Goal: Information Seeking & Learning: Learn about a topic

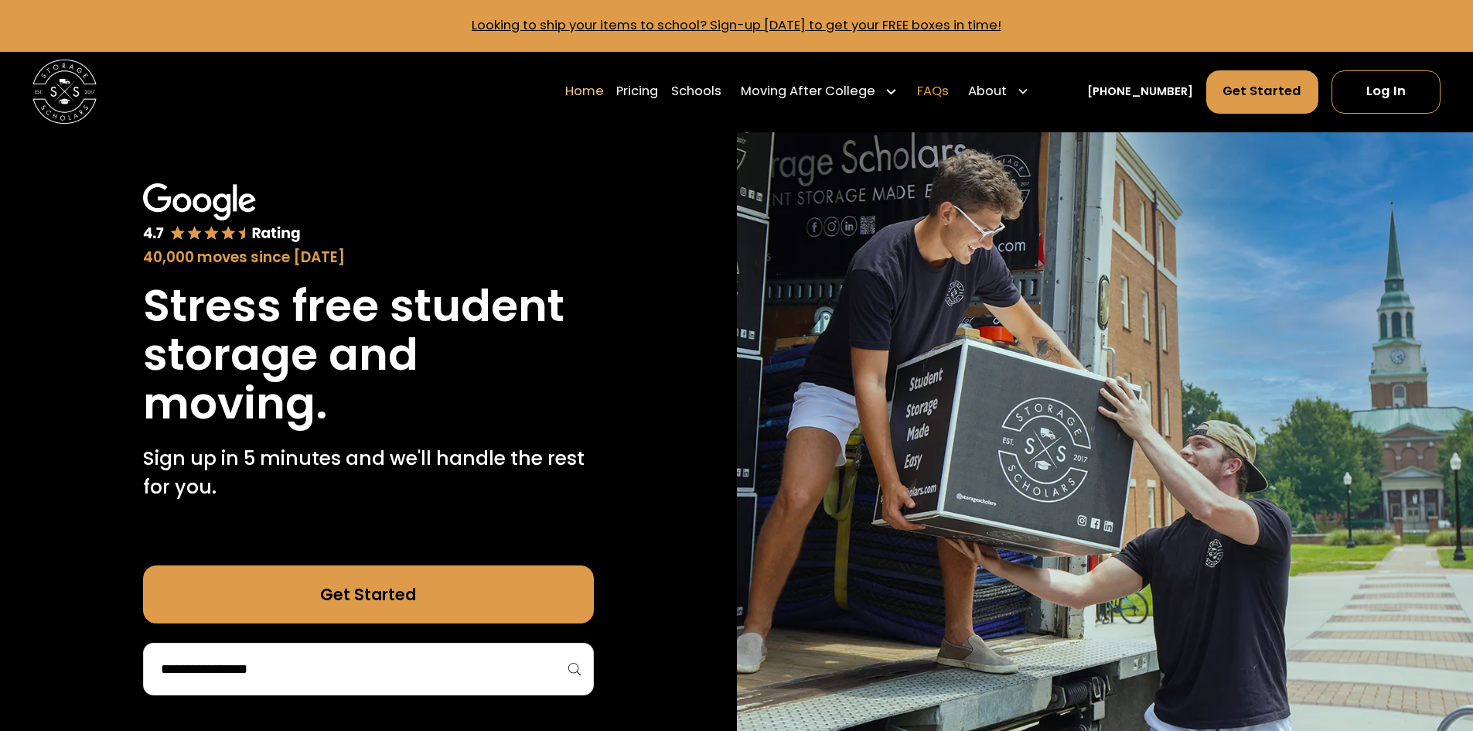
click at [949, 92] on link "FAQs" at bounding box center [933, 91] width 32 height 45
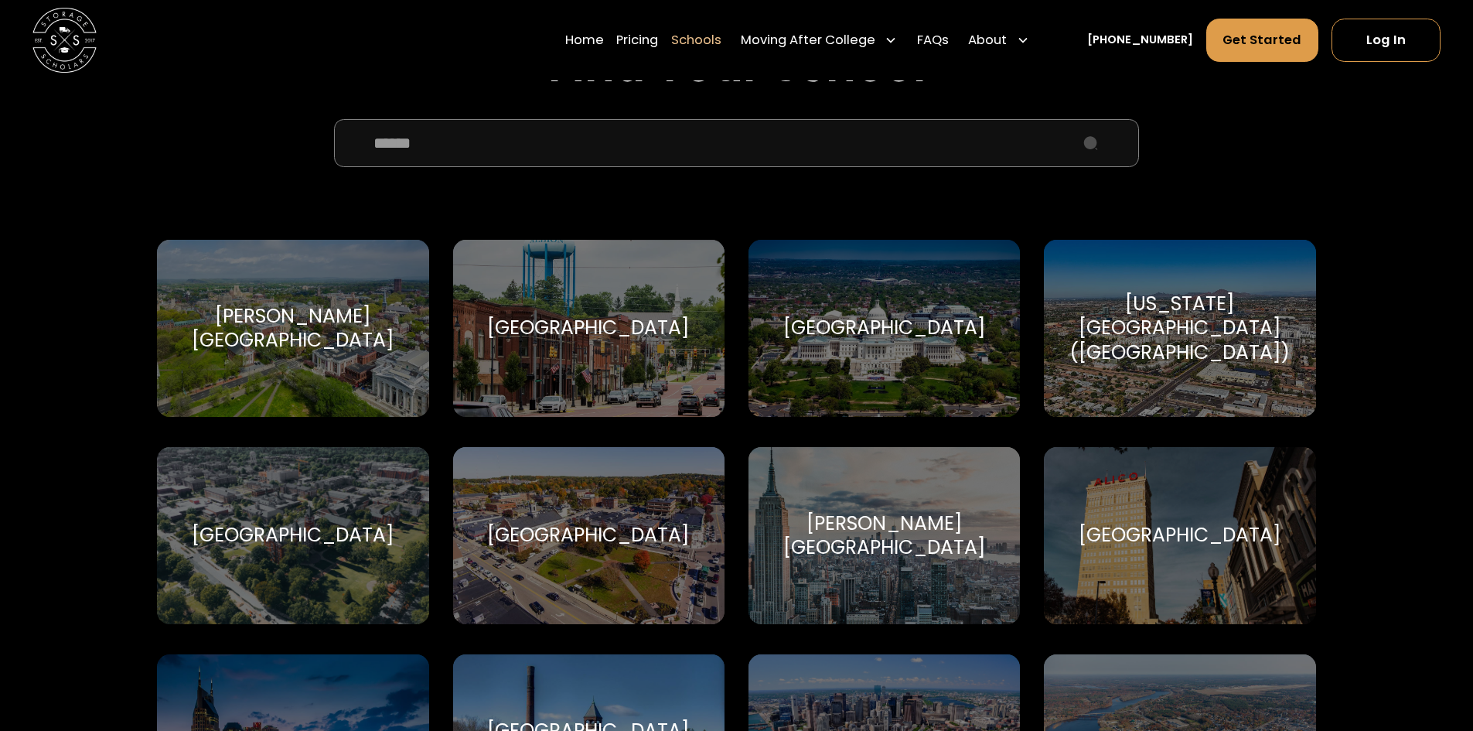
scroll to position [696, 0]
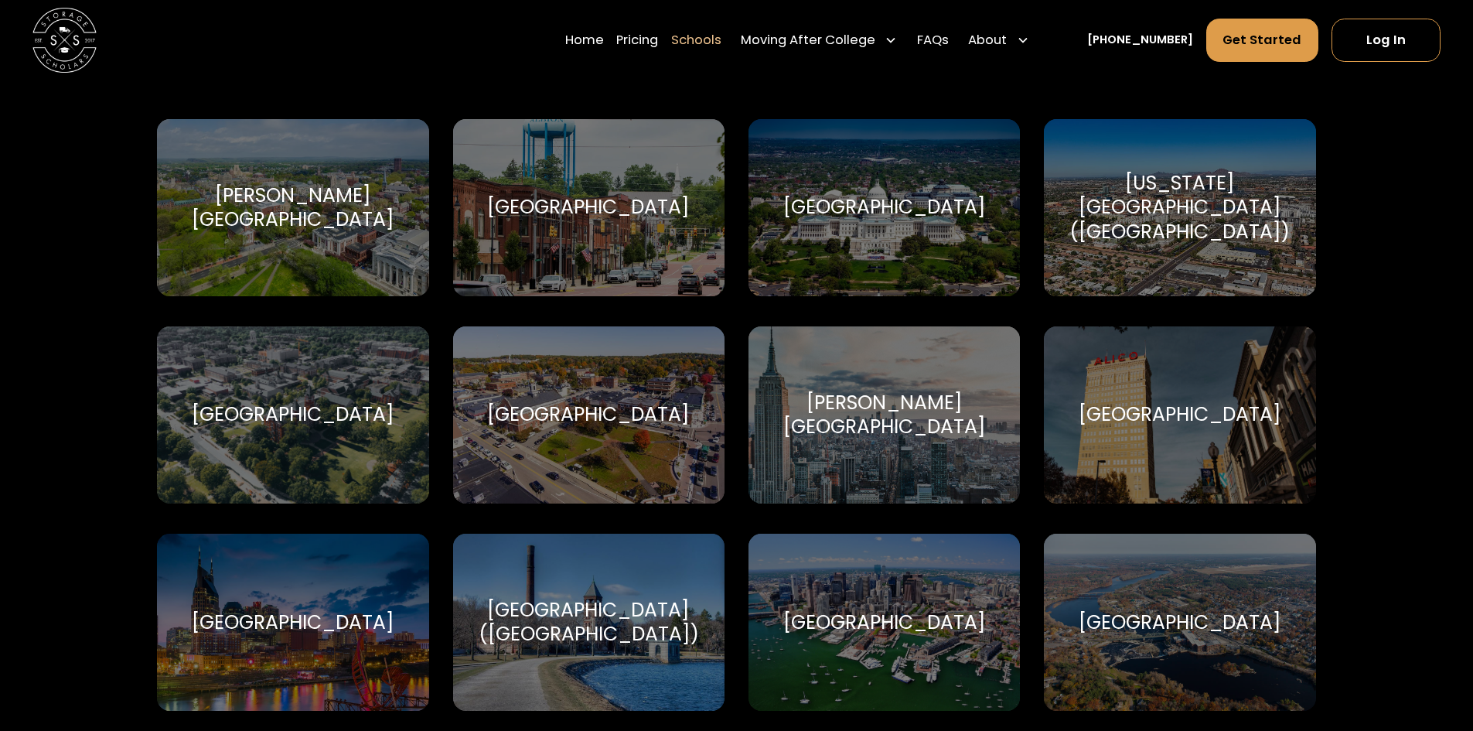
click at [970, 385] on div "Barnard College Barnard College" at bounding box center [883, 414] width 271 height 177
